Goal: Task Accomplishment & Management: Manage account settings

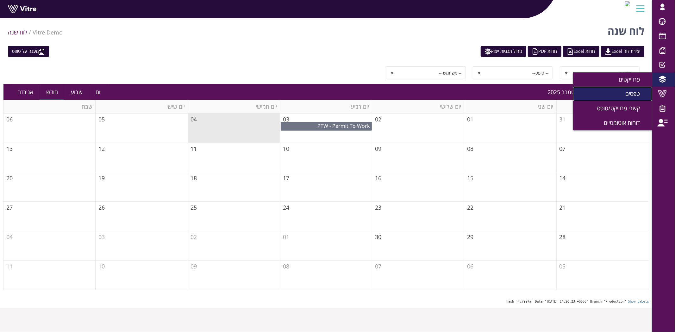
click at [618, 94] on link "טפסים" at bounding box center [612, 94] width 79 height 15
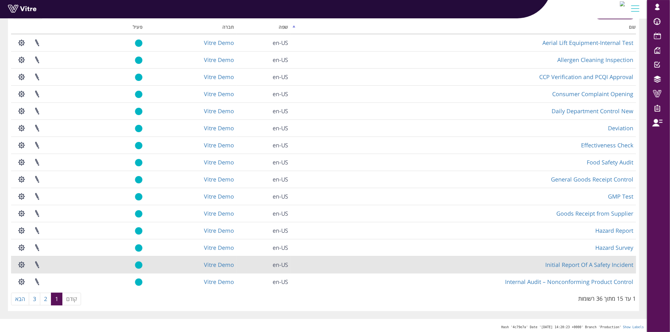
scroll to position [47, 0]
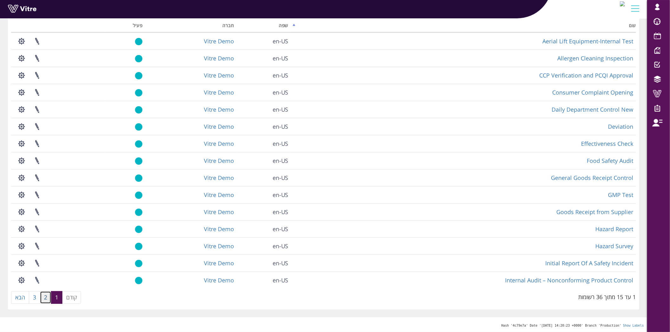
click at [45, 300] on link "2" at bounding box center [45, 297] width 11 height 13
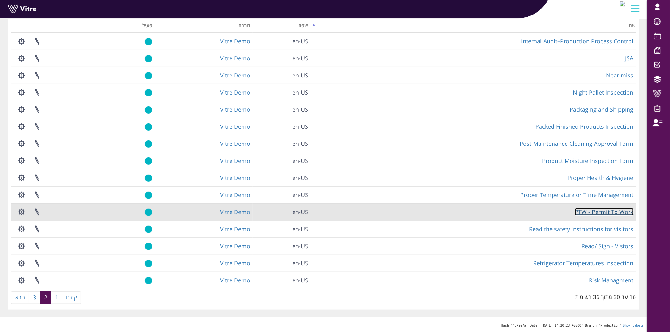
click at [601, 211] on link "PTW - Permit To Work" at bounding box center [604, 212] width 59 height 8
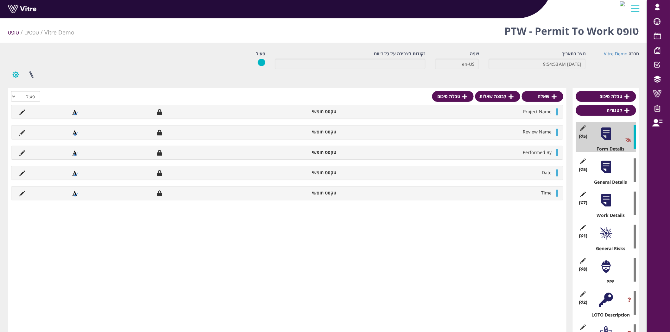
click at [16, 75] on button "button" at bounding box center [16, 74] width 16 height 17
click at [41, 115] on link "שכפול טופס" at bounding box center [33, 114] width 50 height 8
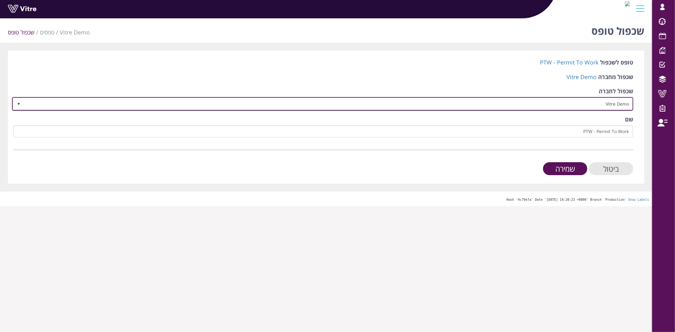
click at [549, 103] on span "Vitre Demo" at bounding box center [328, 103] width 608 height 11
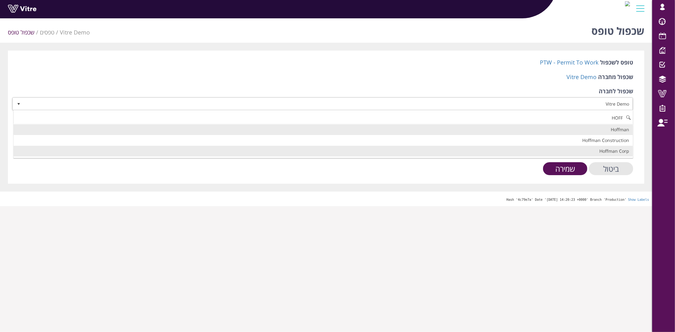
click at [609, 149] on li "Hoffman Corp" at bounding box center [323, 151] width 619 height 11
type input "HOFF"
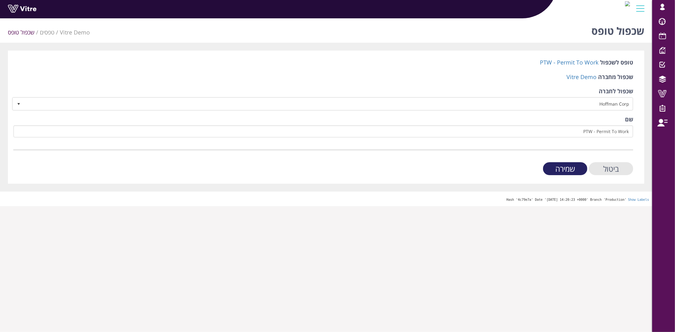
click at [566, 167] on input "שמירה" at bounding box center [565, 168] width 44 height 13
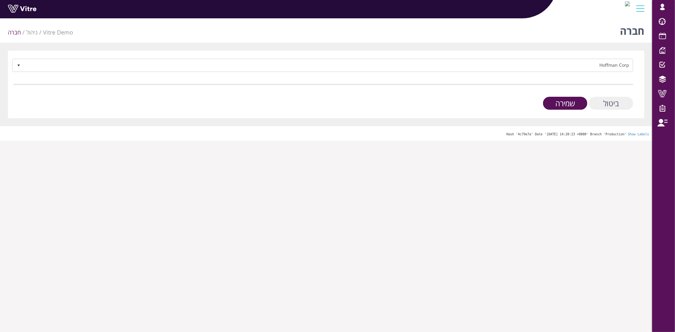
click at [600, 103] on input "ביטול" at bounding box center [611, 103] width 44 height 13
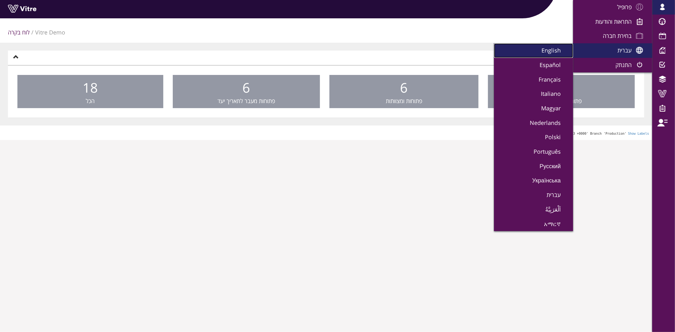
click at [555, 54] on link "English" at bounding box center [533, 50] width 79 height 15
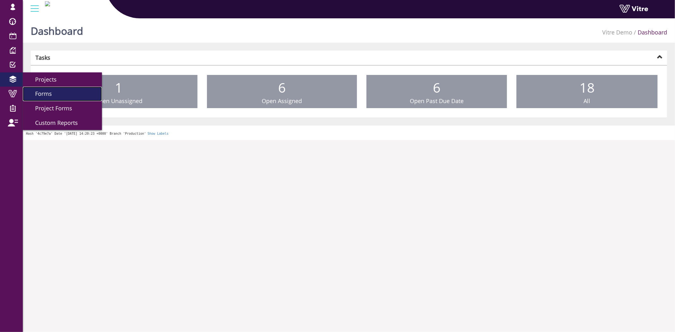
click at [55, 94] on link "Forms" at bounding box center [62, 94] width 79 height 15
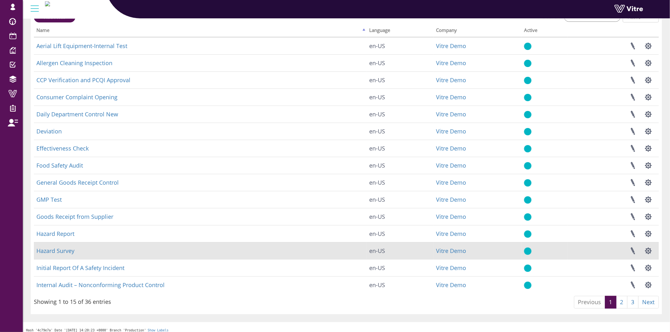
scroll to position [47, 0]
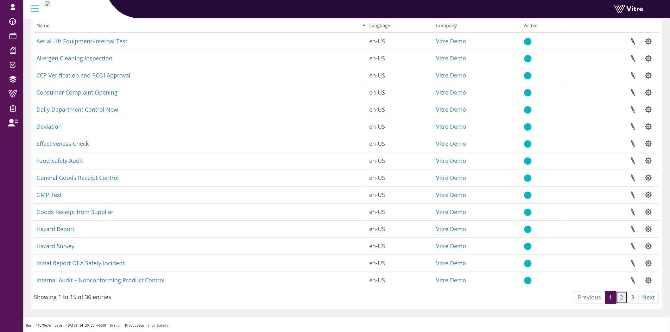
click at [618, 299] on link "2" at bounding box center [621, 297] width 11 height 13
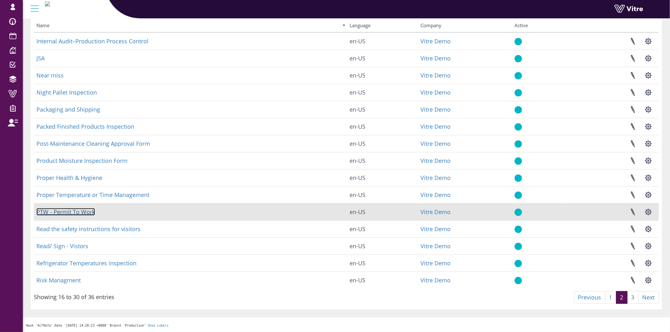
click at [74, 208] on link "PTW - Permit To Work" at bounding box center [65, 212] width 59 height 8
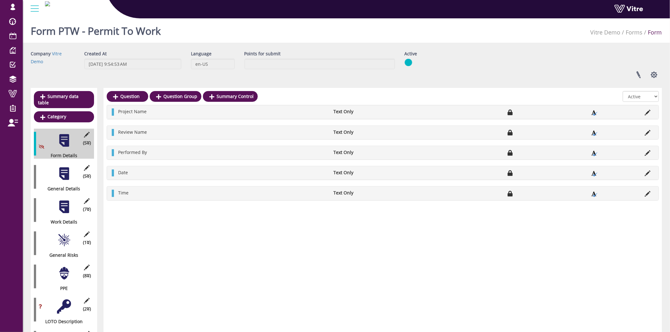
click at [61, 170] on div at bounding box center [64, 174] width 14 height 14
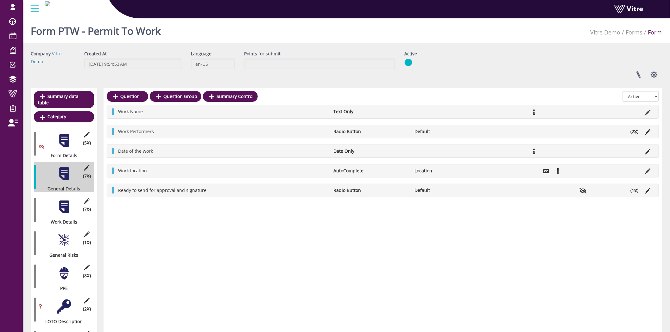
click at [63, 203] on div at bounding box center [64, 207] width 14 height 14
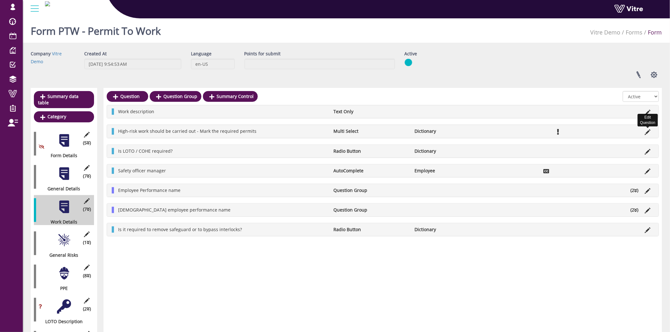
click at [646, 131] on icon at bounding box center [648, 132] width 6 height 6
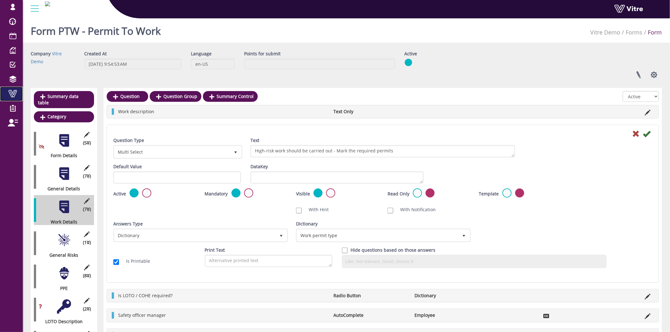
click at [8, 95] on span at bounding box center [13, 94] width 16 height 8
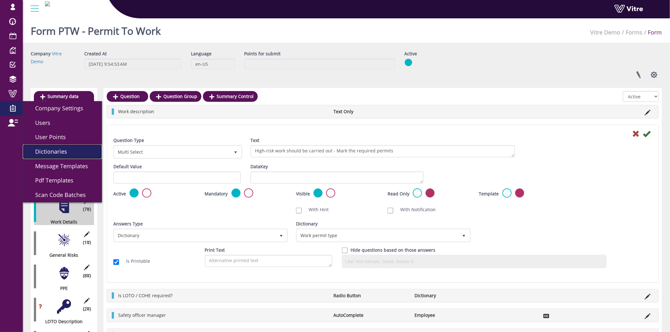
click at [44, 153] on span "Dictionaries" at bounding box center [48, 152] width 40 height 8
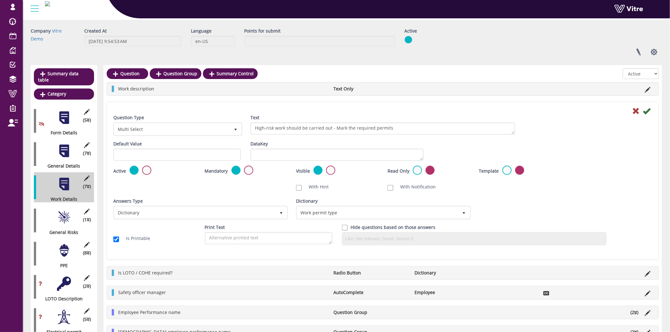
scroll to position [35, 0]
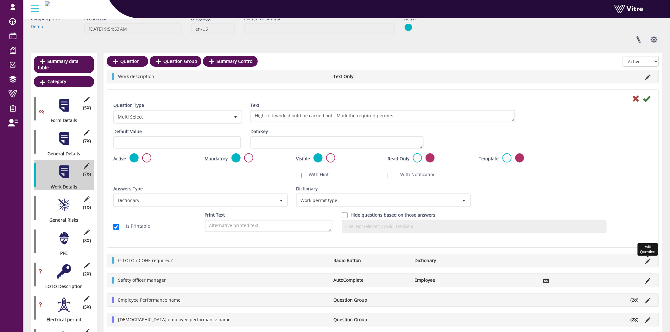
click at [647, 259] on icon at bounding box center [648, 262] width 6 height 6
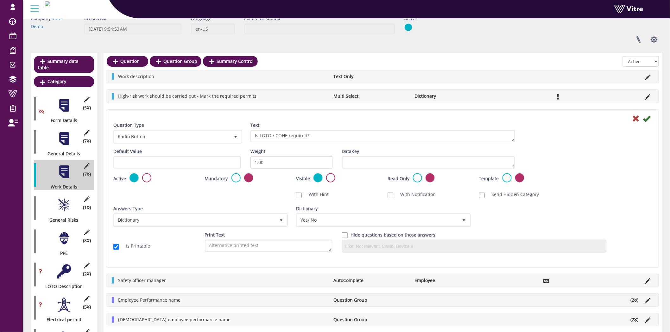
click at [61, 166] on div at bounding box center [64, 172] width 14 height 14
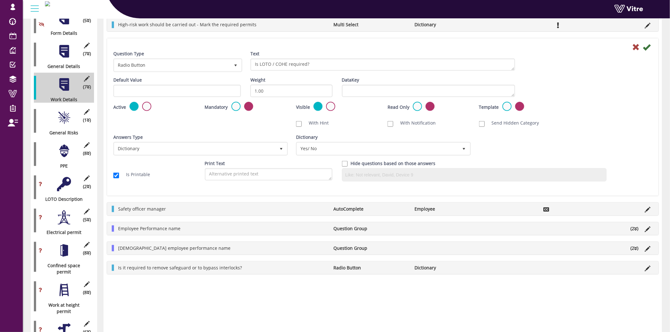
scroll to position [140, 0]
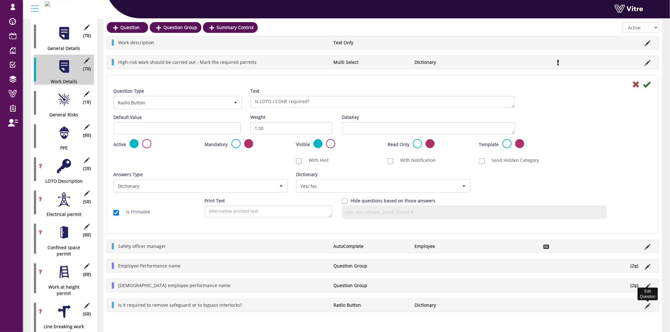
click at [645, 308] on icon at bounding box center [648, 306] width 6 height 6
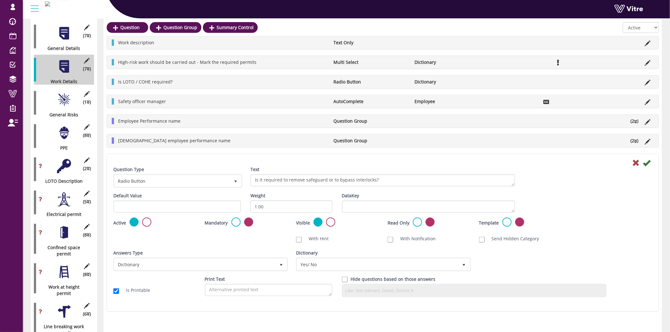
click at [63, 93] on div at bounding box center [64, 100] width 14 height 14
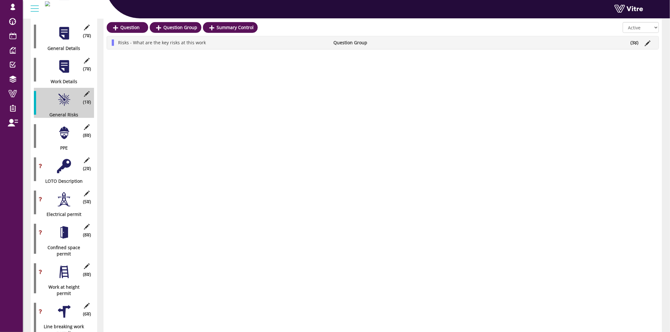
click at [632, 43] on li "(3 )" at bounding box center [634, 43] width 14 height 6
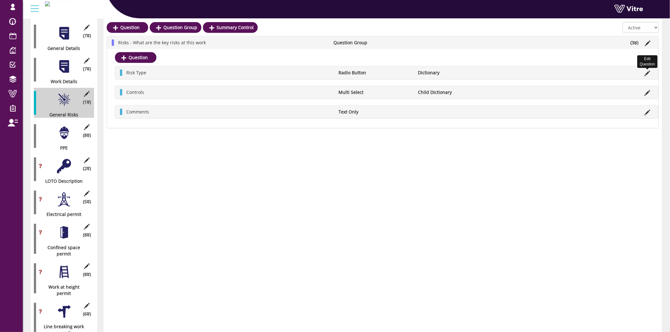
click at [646, 72] on icon at bounding box center [647, 74] width 6 height 6
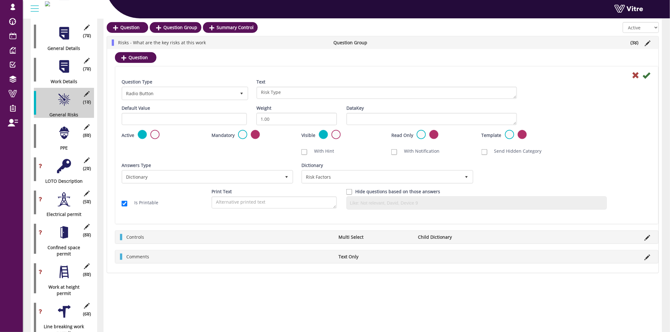
click at [65, 159] on div at bounding box center [64, 166] width 14 height 14
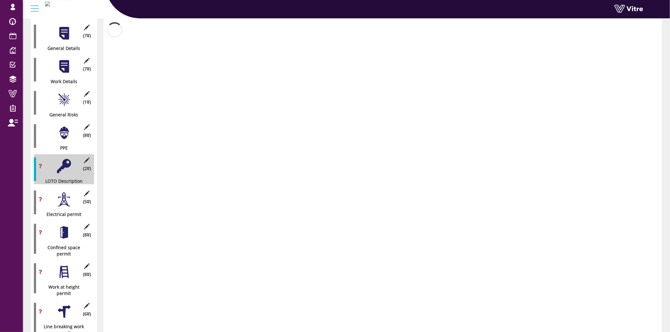
click at [63, 194] on div at bounding box center [64, 199] width 14 height 14
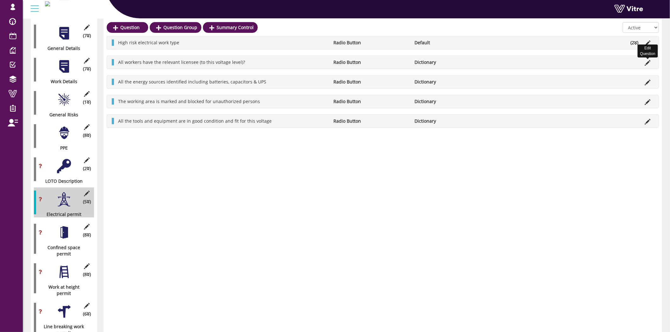
click at [648, 60] on icon at bounding box center [648, 63] width 6 height 6
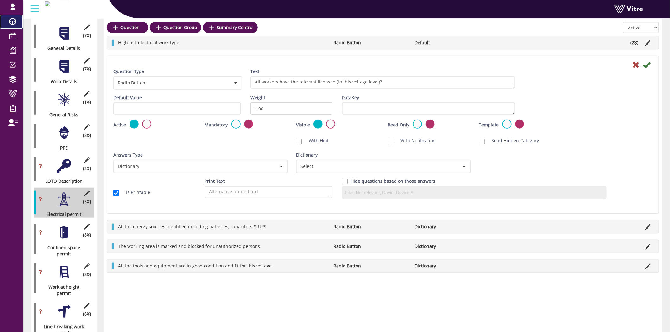
click at [16, 25] on span at bounding box center [13, 22] width 16 height 8
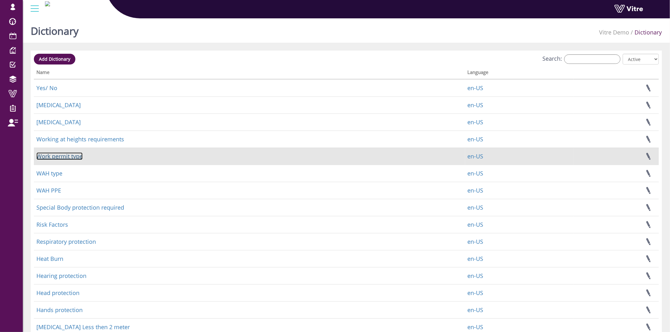
click at [43, 155] on link "Work permit type" at bounding box center [59, 157] width 46 height 8
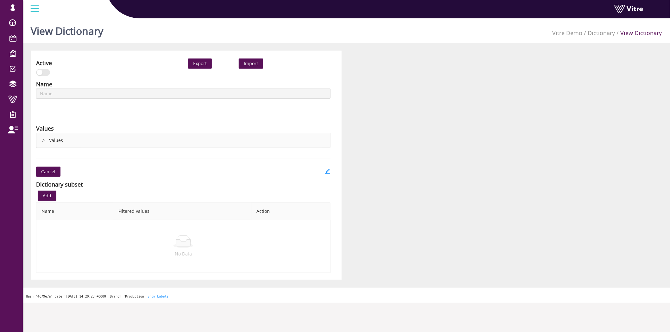
type input "Work permit type"
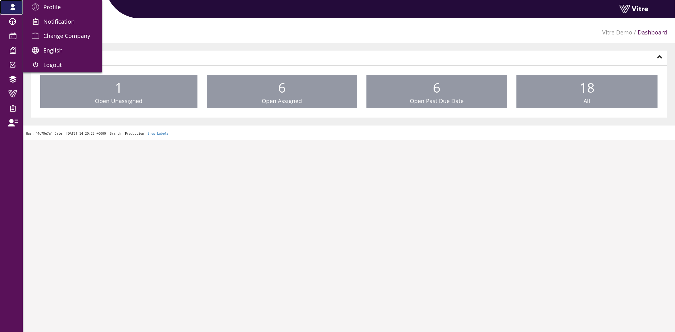
drag, startPoint x: 601, startPoint y: 0, endPoint x: 13, endPoint y: 10, distance: 588.3
click at [13, 10] on span at bounding box center [13, 7] width 16 height 8
click at [49, 35] on span "Change Company" at bounding box center [66, 36] width 47 height 8
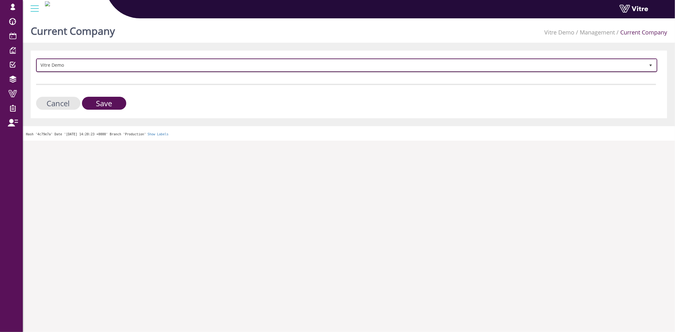
click at [128, 62] on span "Vitre Demo" at bounding box center [341, 64] width 608 height 11
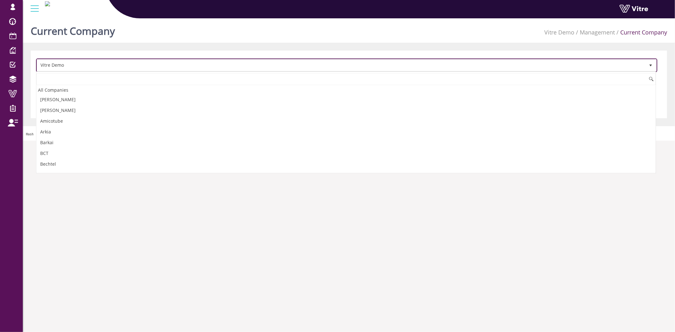
scroll to position [864, 0]
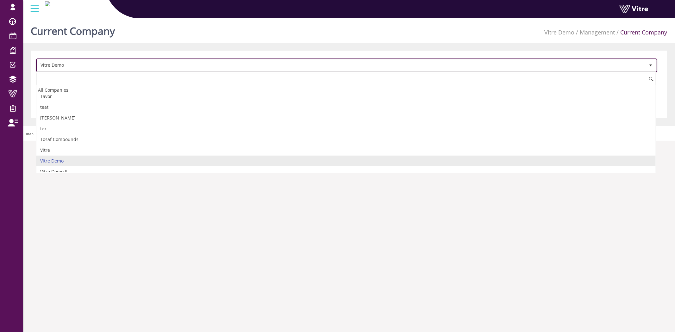
click at [128, 62] on span "Vitre Demo" at bounding box center [341, 64] width 608 height 11
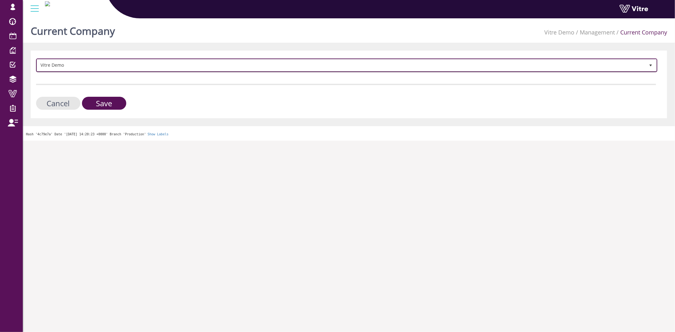
click at [128, 62] on span "Vitre Demo" at bounding box center [341, 64] width 608 height 11
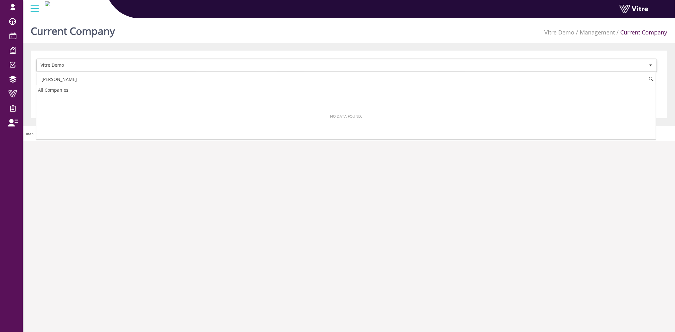
scroll to position [0, 0]
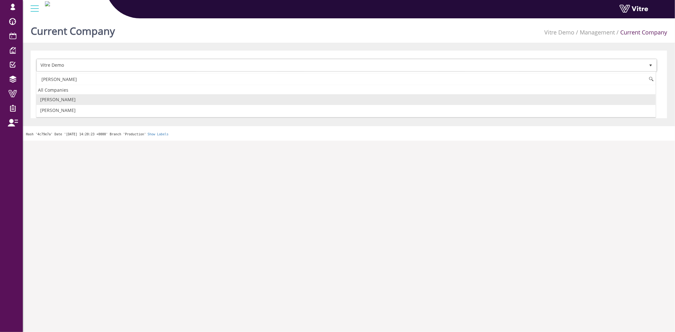
click at [59, 100] on li "[PERSON_NAME]" at bounding box center [345, 99] width 619 height 11
type input "ADAMA"
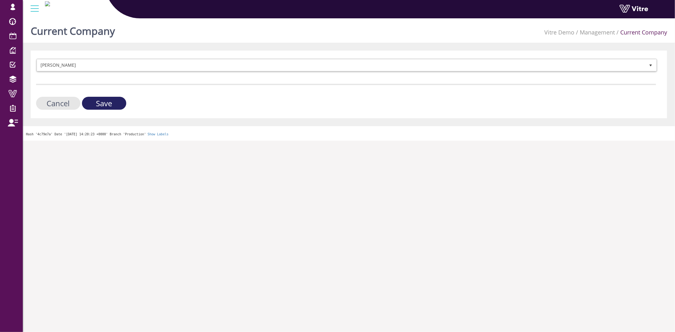
click at [117, 102] on input "Save" at bounding box center [104, 103] width 44 height 13
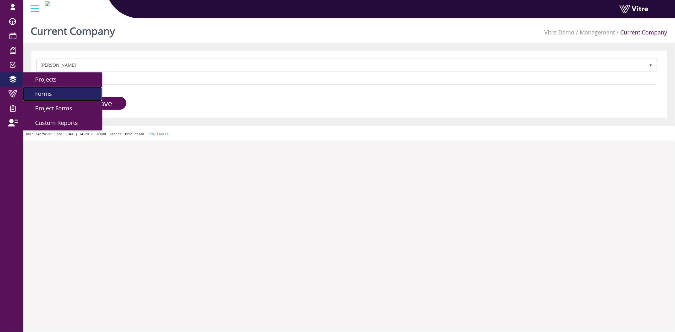
click at [45, 93] on span "Forms" at bounding box center [40, 94] width 24 height 8
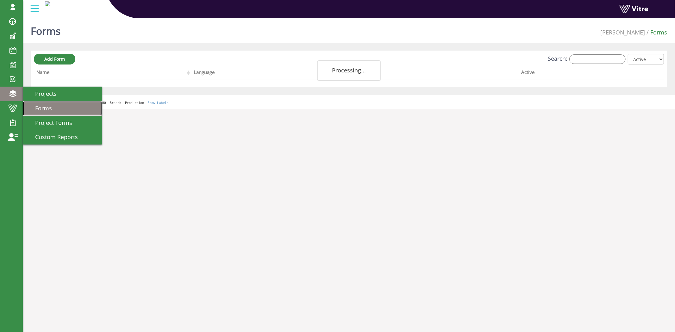
click at [47, 109] on span "Forms" at bounding box center [40, 108] width 24 height 8
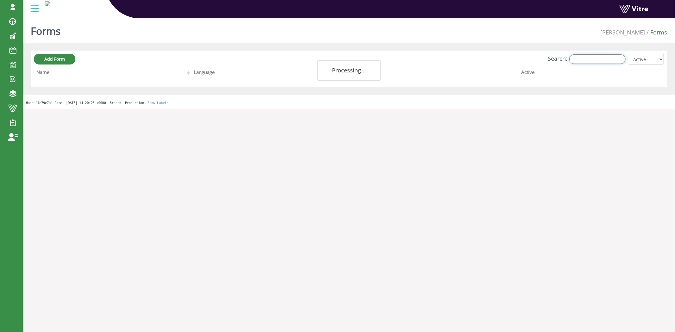
click at [579, 58] on input "Search:" at bounding box center [597, 58] width 56 height 9
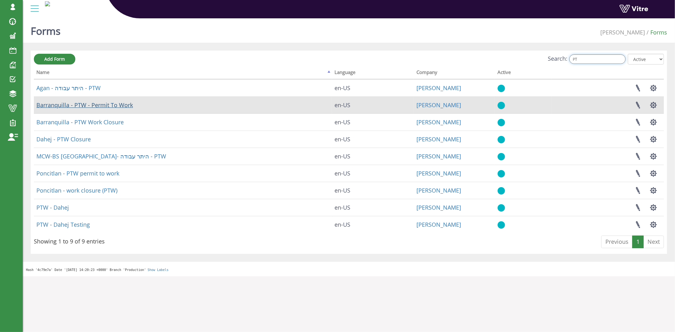
type input "PT"
click at [111, 105] on link "Barranquilla - PTW - Permit To Work" at bounding box center [84, 105] width 97 height 8
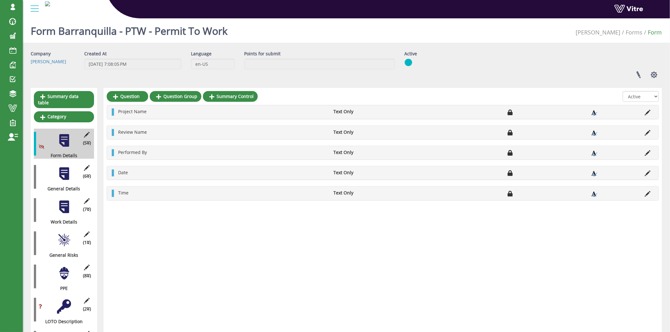
click at [73, 275] on div "(8 ) PPE" at bounding box center [64, 277] width 60 height 30
click at [66, 271] on div at bounding box center [64, 273] width 14 height 14
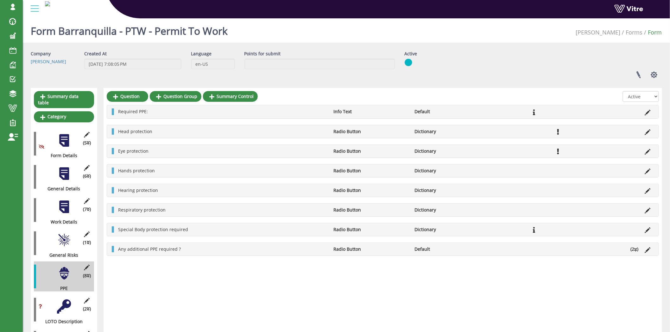
click at [647, 130] on icon at bounding box center [648, 132] width 6 height 6
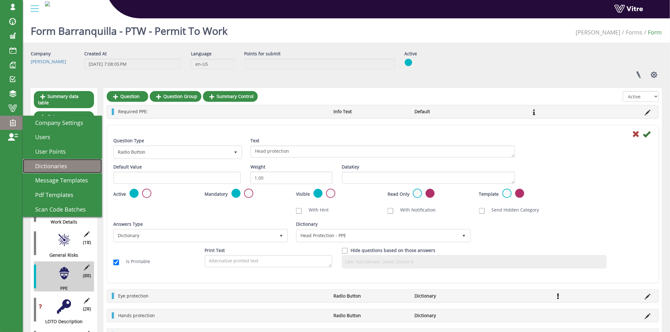
click at [60, 168] on span "Dictionaries" at bounding box center [48, 166] width 40 height 8
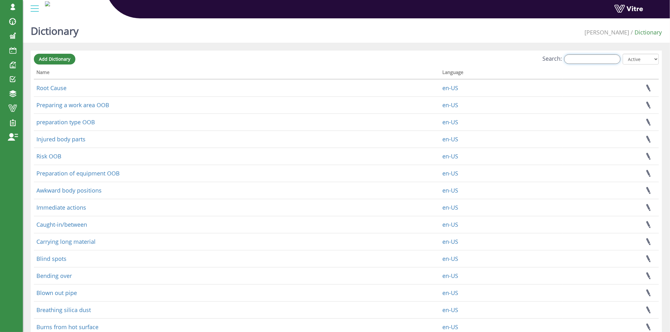
click at [583, 61] on input "Search:" at bounding box center [592, 58] width 56 height 9
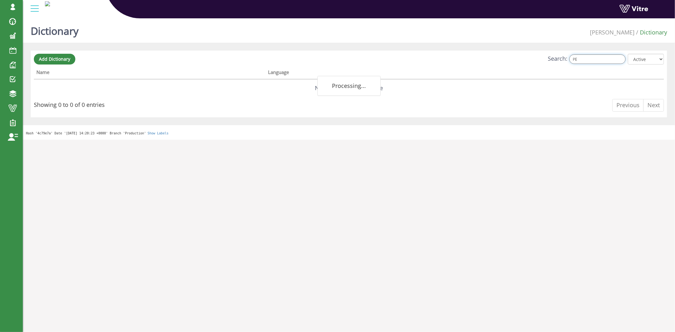
type input "P"
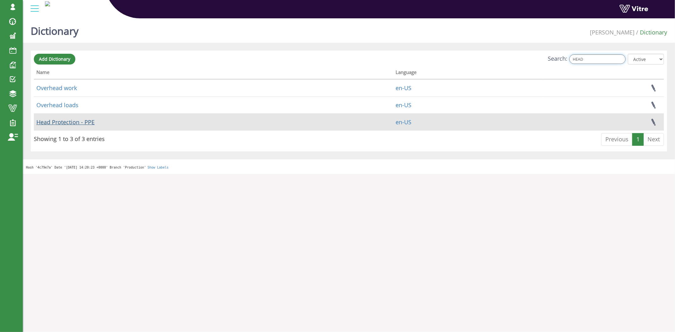
type input "HEAD"
click at [74, 124] on link "Head Protection - PPE" at bounding box center [65, 122] width 58 height 8
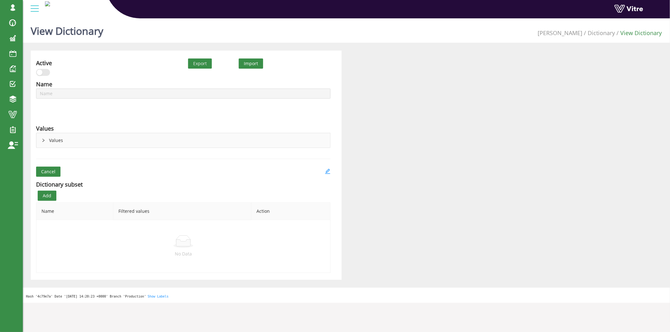
type input "Head Protection - PPE"
click at [44, 141] on icon "right" at bounding box center [43, 141] width 4 height 4
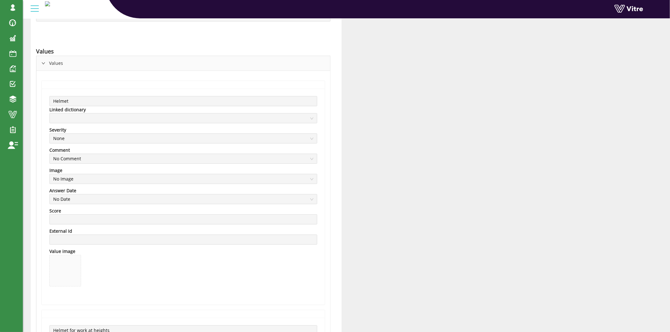
scroll to position [35, 0]
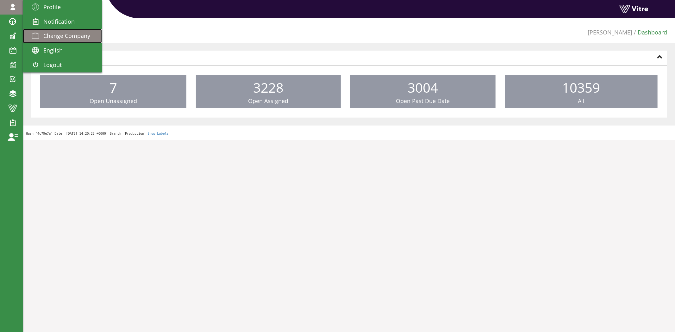
click at [57, 33] on span "Change Company" at bounding box center [66, 36] width 47 height 8
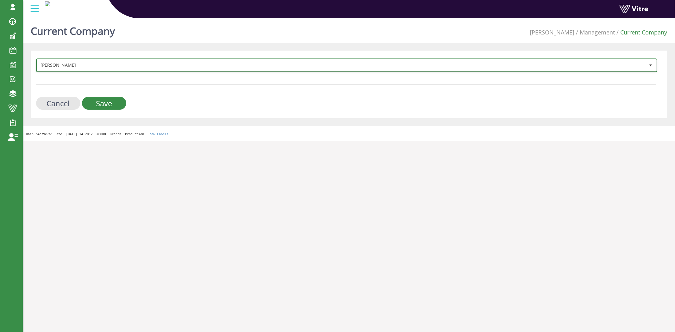
click at [87, 64] on span "[PERSON_NAME]" at bounding box center [341, 64] width 608 height 11
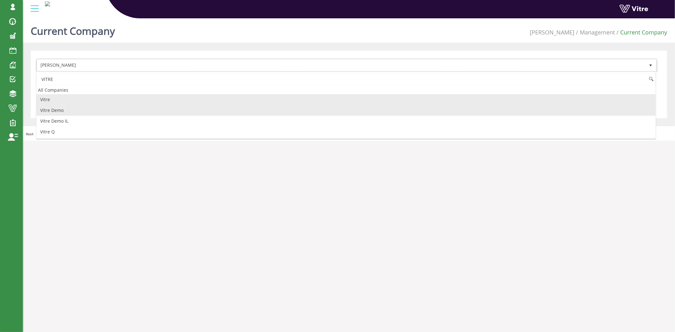
click at [90, 109] on li "Vitre Demo" at bounding box center [345, 110] width 619 height 11
type input "VITRE"
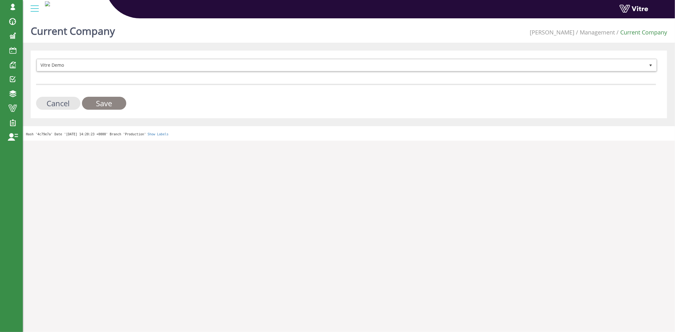
click at [100, 100] on input "Save" at bounding box center [104, 103] width 44 height 13
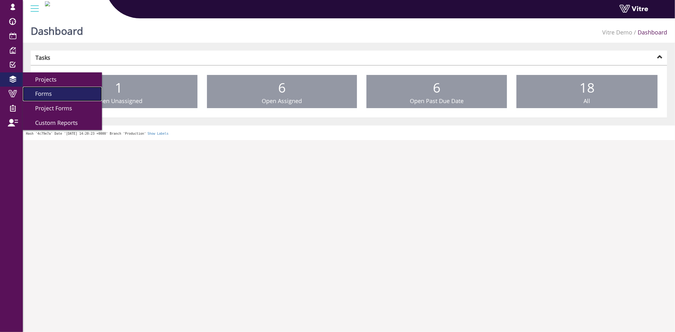
click at [75, 97] on link "Forms" at bounding box center [62, 94] width 79 height 15
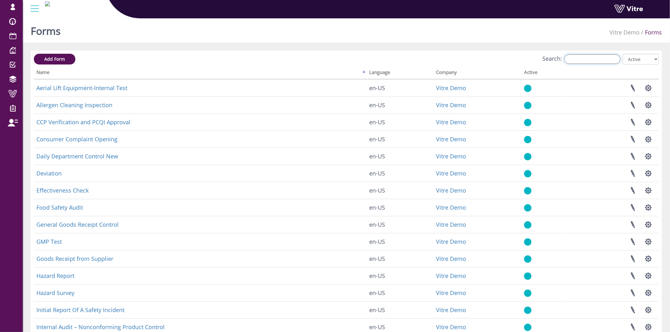
click at [593, 59] on input "Search:" at bounding box center [592, 58] width 56 height 9
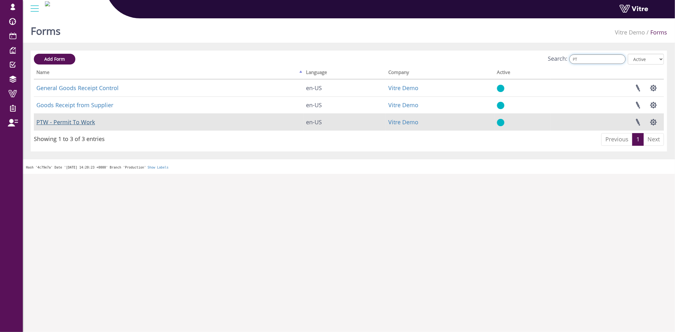
type input "PT"
click at [83, 122] on link "PTW - Permit To Work" at bounding box center [65, 122] width 59 height 8
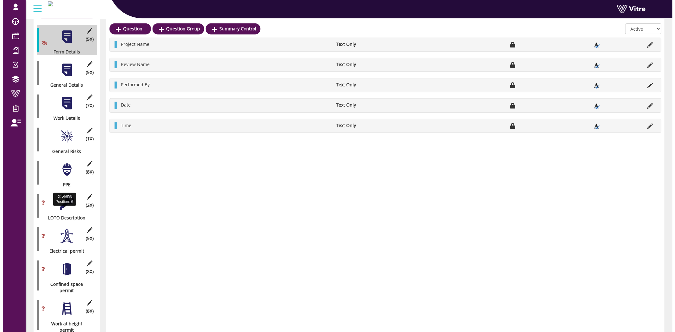
scroll to position [105, 0]
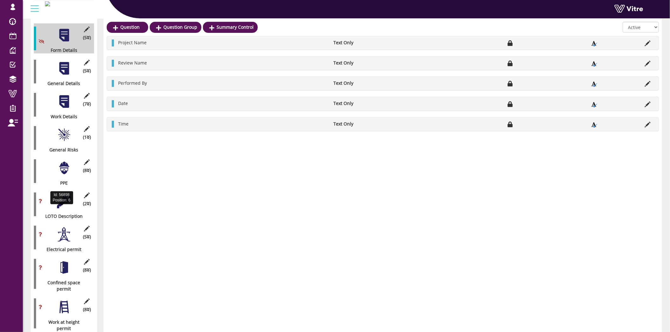
click at [62, 203] on div "(2 ) LOTO Description" at bounding box center [64, 205] width 60 height 30
click at [64, 198] on div at bounding box center [64, 201] width 14 height 14
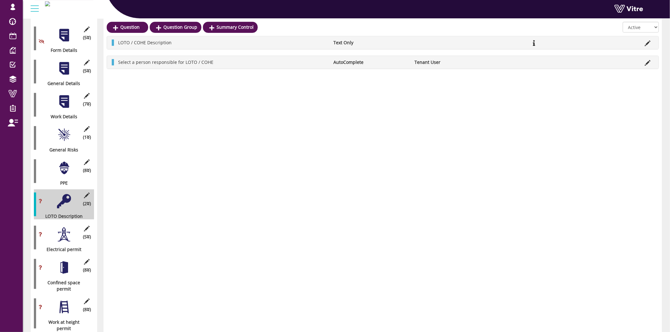
click at [69, 230] on div at bounding box center [64, 234] width 14 height 14
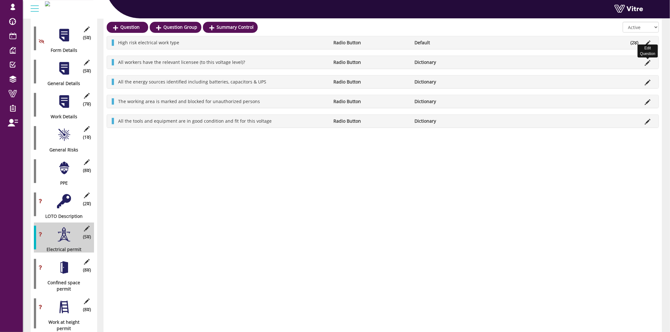
click at [650, 63] on icon at bounding box center [648, 63] width 6 height 6
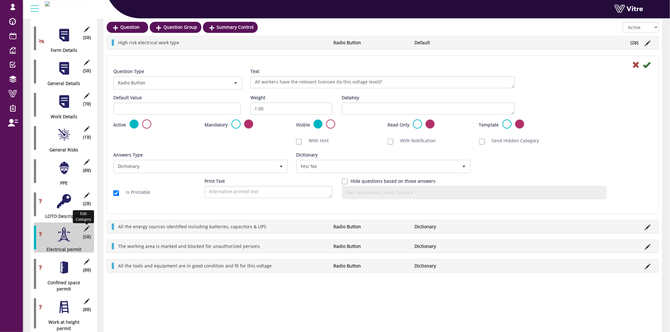
click at [89, 226] on icon at bounding box center [87, 229] width 8 height 6
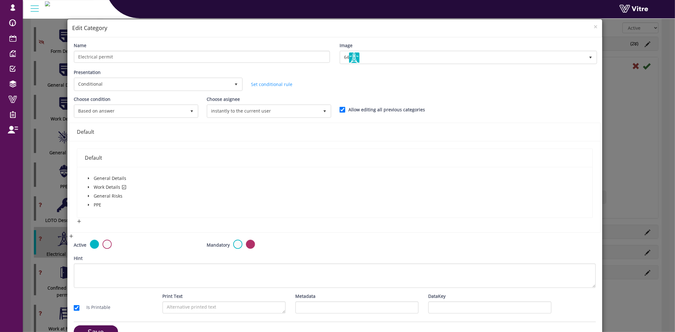
click at [87, 186] on icon "caret-down" at bounding box center [88, 187] width 3 height 3
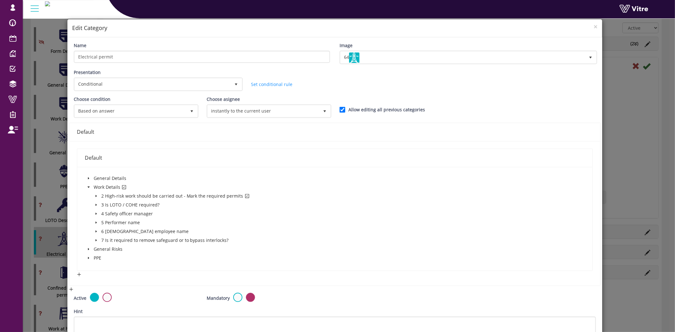
click at [96, 195] on icon "caret-down" at bounding box center [96, 196] width 1 height 2
